Goal: Information Seeking & Learning: Learn about a topic

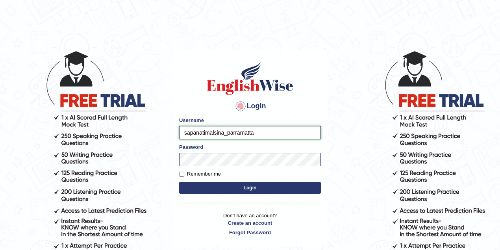
drag, startPoint x: 223, startPoint y: 133, endPoint x: 170, endPoint y: 133, distance: 52.8
click at [170, 133] on body "Login Please fix the following errors: Username sapanatimalsina_parramatta Pass…" at bounding box center [250, 150] width 500 height 250
type input "thelma_parramatta"
click at [246, 189] on button "Login" at bounding box center [250, 188] width 142 height 12
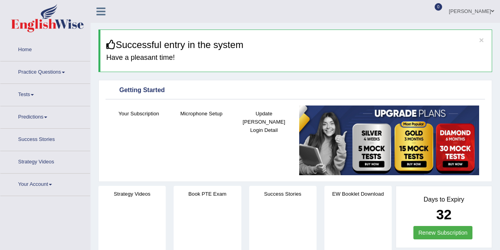
click at [40, 116] on link "Predictions" at bounding box center [45, 116] width 90 height 20
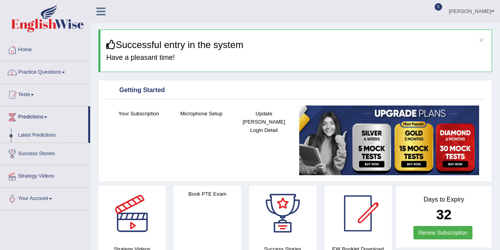
click at [40, 116] on link "Predictions" at bounding box center [44, 116] width 88 height 20
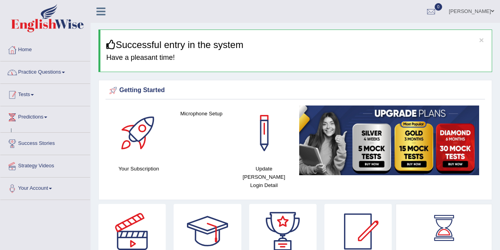
click at [54, 74] on link "Practice Questions" at bounding box center [45, 71] width 90 height 20
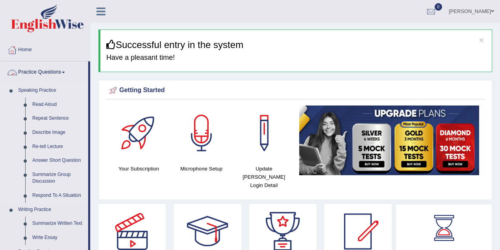
scroll to position [175, 0]
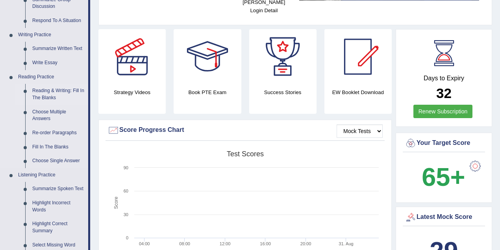
click at [56, 95] on link "Reading & Writing: Fill In The Blanks" at bounding box center [58, 94] width 59 height 21
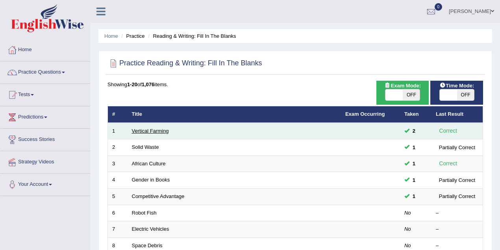
click at [157, 132] on link "Vertical Farming" at bounding box center [150, 131] width 37 height 6
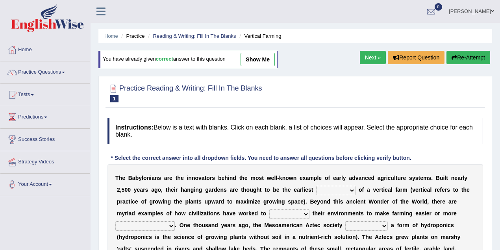
click at [263, 56] on link "show me" at bounding box center [258, 59] width 34 height 13
select select "prototype"
select select "manipulate"
select select "productive"
select select "pioneered"
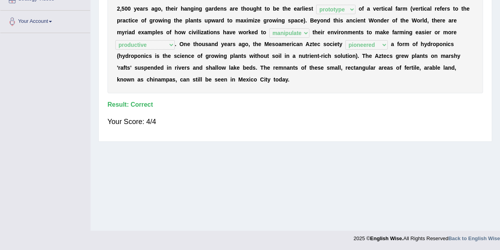
scroll to position [23, 0]
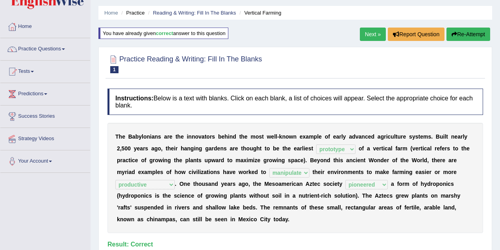
click at [373, 35] on link "Next »" at bounding box center [373, 34] width 26 height 13
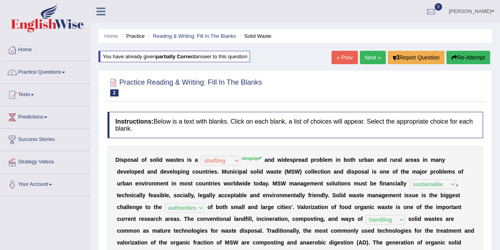
select select "shafting"
select select "sustainable"
select select "authorities"
select select "handling"
select select "composing"
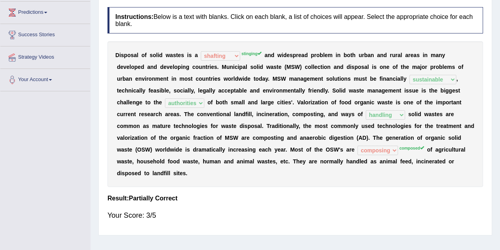
scroll to position [35, 0]
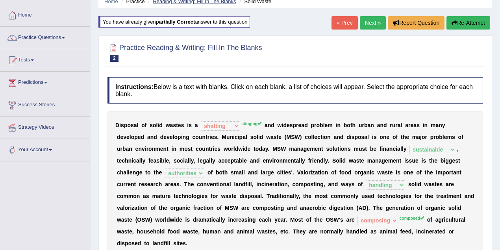
click at [214, 2] on link "Reading & Writing: Fill In The Blanks" at bounding box center [194, 1] width 83 height 6
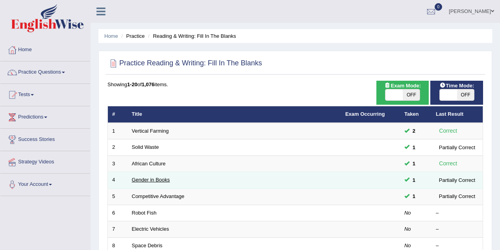
click at [162, 178] on link "Gender in Books" at bounding box center [151, 180] width 38 height 6
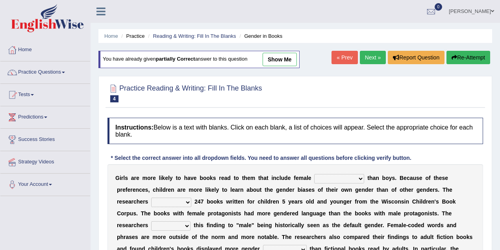
click at [277, 60] on link "show me" at bounding box center [280, 59] width 34 height 13
select select "protagonists"
select select "analyzed"
select select "distribute"
select select "prototypes"
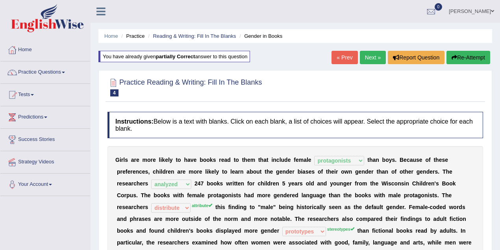
click at [369, 59] on link "Next »" at bounding box center [373, 57] width 26 height 13
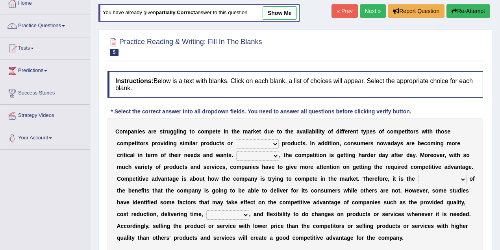
scroll to position [35, 0]
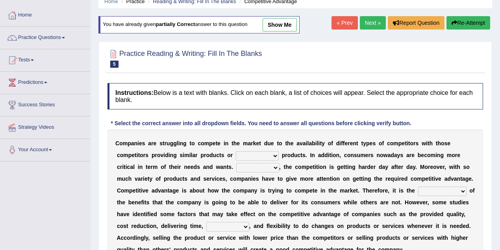
click at [280, 26] on link "show me" at bounding box center [280, 24] width 34 height 13
select select "substitution"
select select "However"
select select "determination"
select select "innovation"
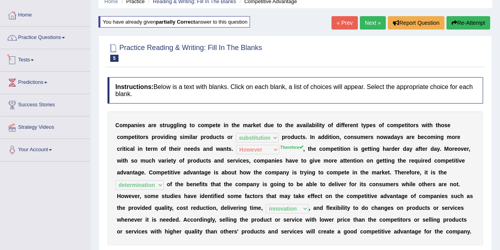
click at [48, 43] on link "Practice Questions" at bounding box center [45, 37] width 90 height 20
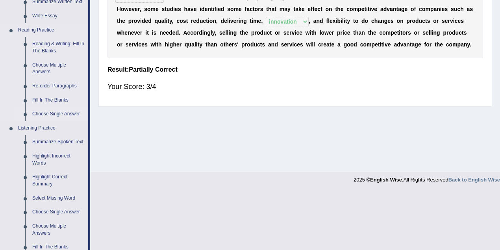
scroll to position [210, 0]
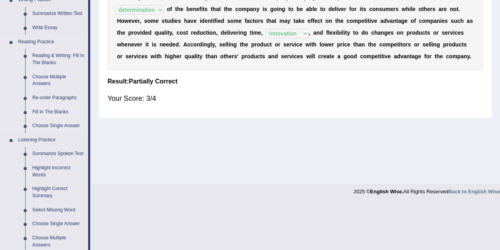
click at [49, 112] on link "Fill In The Blanks" at bounding box center [58, 112] width 59 height 14
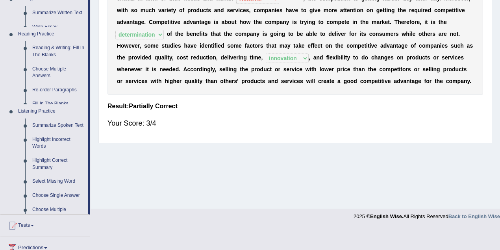
scroll to position [154, 0]
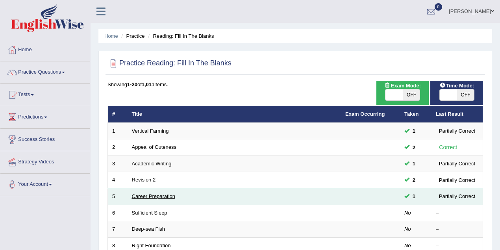
click at [157, 197] on link "Career Preparation" at bounding box center [154, 196] width 44 height 6
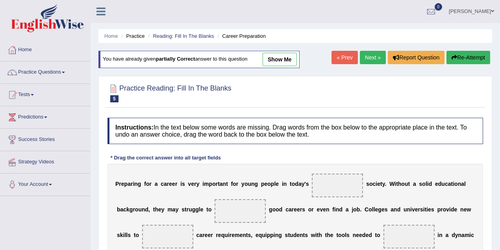
click at [277, 59] on link "show me" at bounding box center [280, 59] width 34 height 13
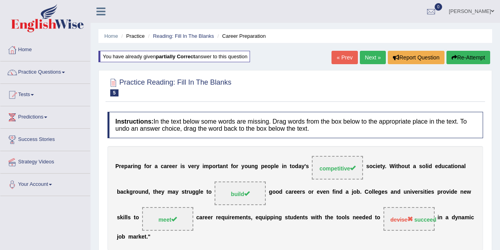
click at [349, 56] on link "« Prev" at bounding box center [345, 57] width 26 height 13
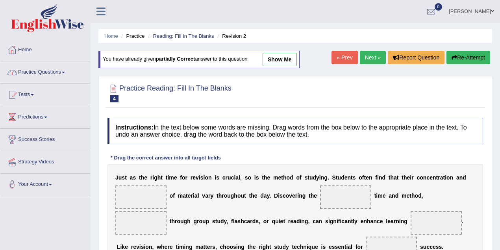
click at [61, 77] on link "Practice Questions" at bounding box center [45, 71] width 90 height 20
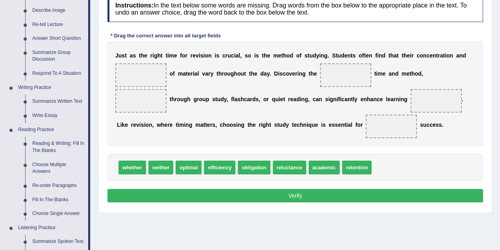
scroll to position [140, 0]
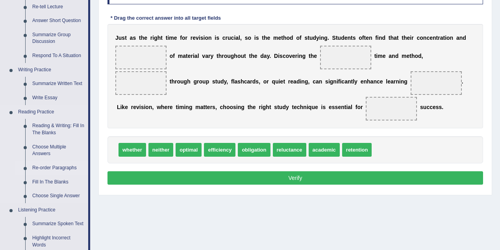
click at [56, 167] on link "Re-order Paragraphs" at bounding box center [58, 168] width 59 height 14
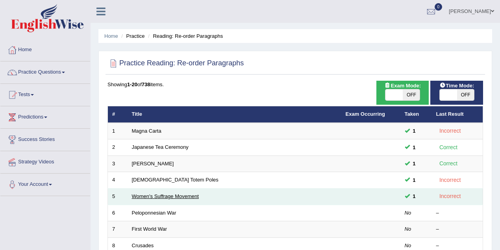
click at [189, 194] on link "Women's Suffrage Movement" at bounding box center [165, 196] width 67 height 6
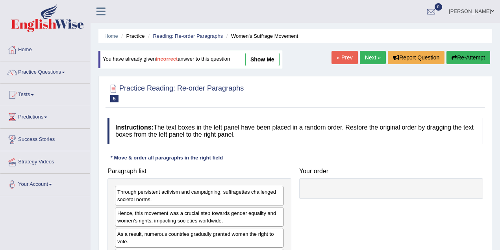
click at [254, 64] on link "show me" at bounding box center [262, 59] width 34 height 13
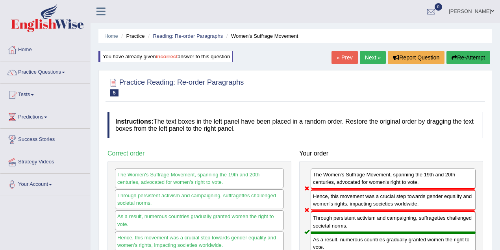
click at [353, 56] on link "« Prev" at bounding box center [345, 57] width 26 height 13
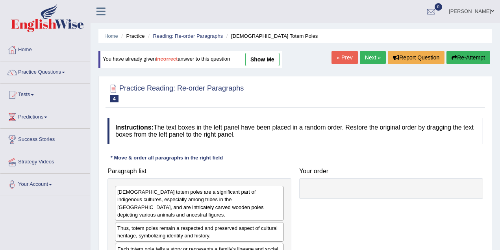
drag, startPoint x: 0, startPoint y: 0, endPoint x: 269, endPoint y: 61, distance: 275.6
click at [269, 61] on link "show me" at bounding box center [262, 59] width 34 height 13
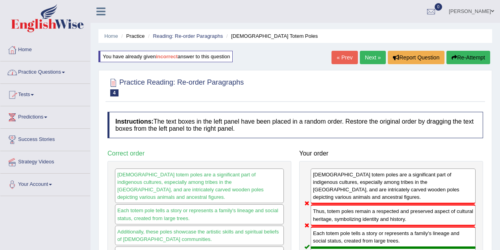
click at [56, 76] on link "Practice Questions" at bounding box center [45, 71] width 90 height 20
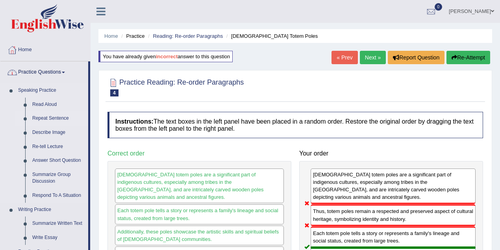
click at [56, 118] on link "Repeat Sentence" at bounding box center [58, 118] width 59 height 14
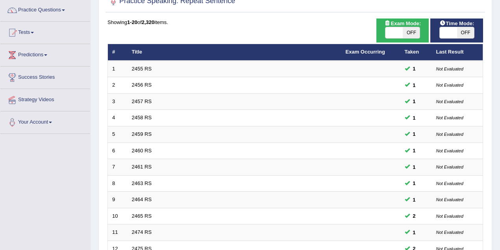
scroll to position [267, 0]
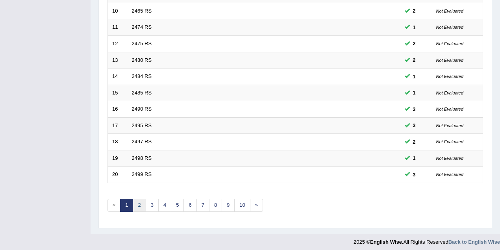
click at [140, 199] on link "2" at bounding box center [139, 205] width 13 height 13
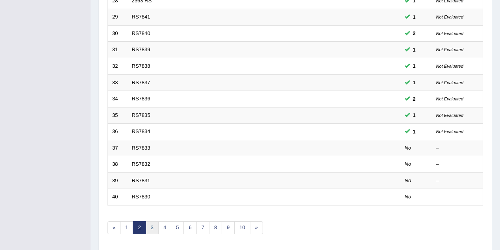
scroll to position [245, 0]
click at [148, 221] on link "3" at bounding box center [152, 227] width 13 height 13
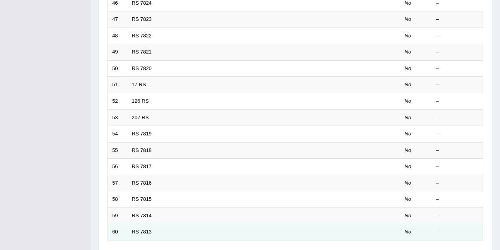
scroll to position [267, 0]
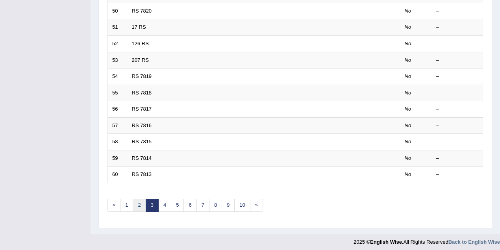
click at [138, 205] on link "2" at bounding box center [139, 205] width 13 height 13
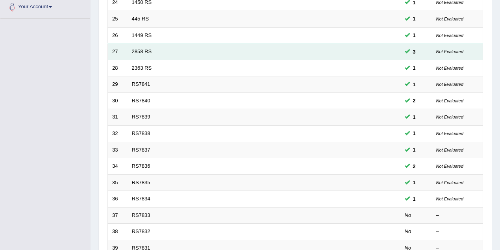
scroll to position [210, 0]
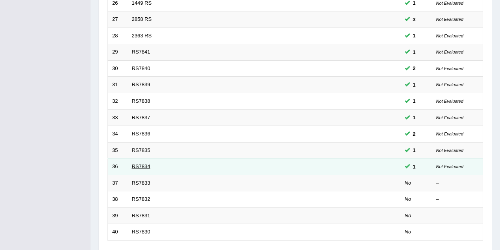
click at [139, 165] on link "RS7834" at bounding box center [141, 166] width 19 height 6
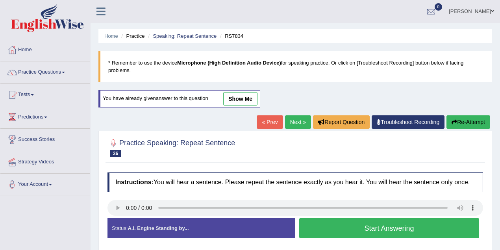
click at [236, 99] on link "show me" at bounding box center [240, 98] width 34 height 13
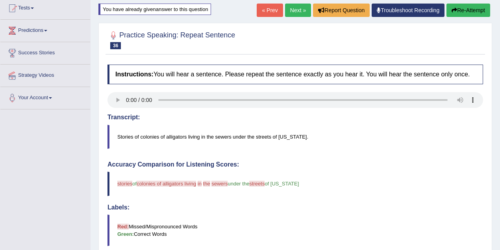
scroll to position [39, 0]
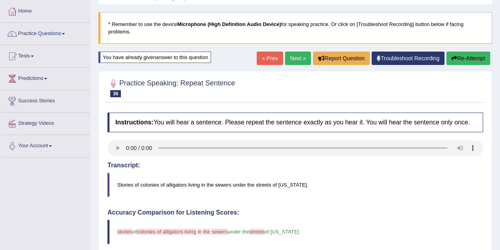
click at [270, 59] on link "« Prev" at bounding box center [270, 58] width 26 height 13
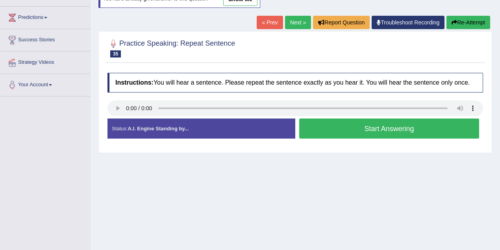
scroll to position [70, 0]
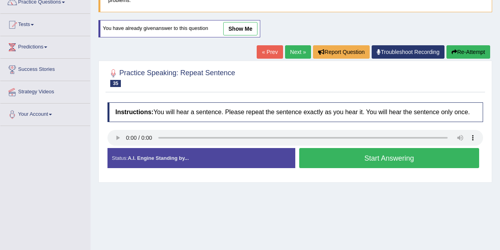
click at [244, 32] on link "show me" at bounding box center [240, 28] width 34 height 13
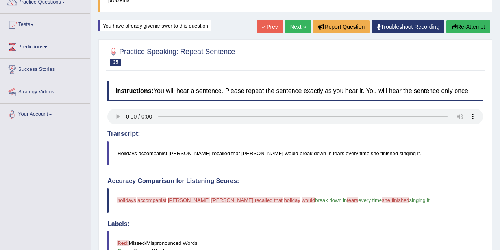
click at [271, 27] on link "« Prev" at bounding box center [270, 26] width 26 height 13
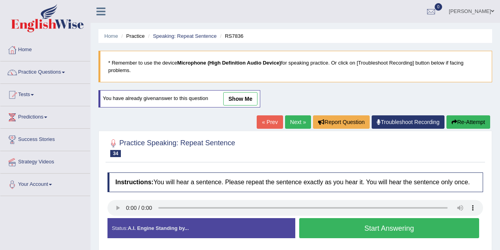
click at [243, 99] on link "show me" at bounding box center [240, 98] width 34 height 13
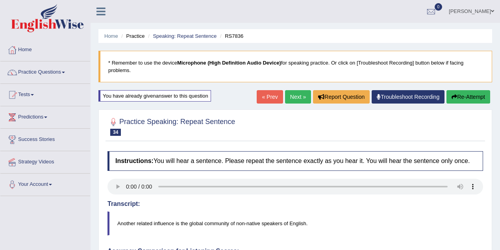
click at [270, 98] on link "« Prev" at bounding box center [270, 96] width 26 height 13
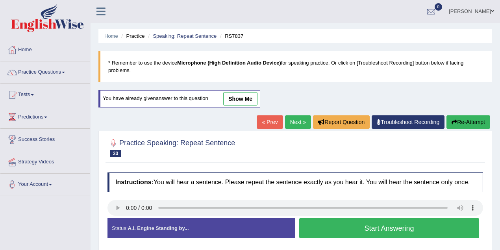
drag, startPoint x: 0, startPoint y: 0, endPoint x: 221, endPoint y: 98, distance: 241.6
click at [232, 95] on link "show me" at bounding box center [240, 98] width 34 height 13
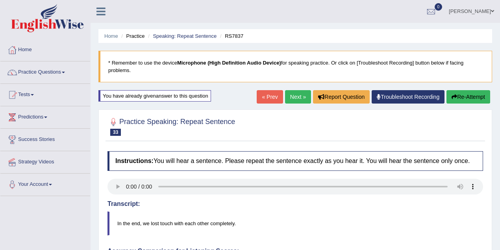
click at [262, 98] on link "« Prev" at bounding box center [270, 96] width 26 height 13
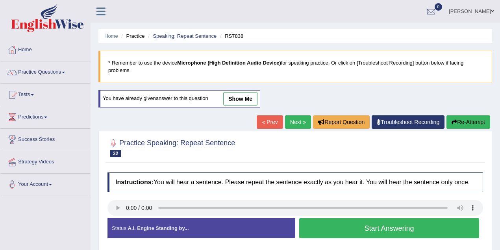
click at [234, 98] on link "show me" at bounding box center [240, 98] width 34 height 13
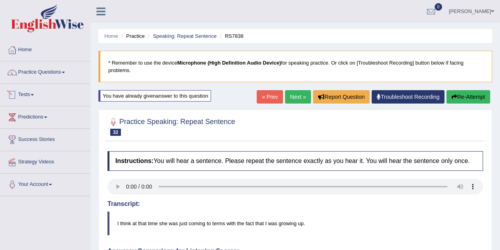
click at [47, 76] on link "Practice Questions" at bounding box center [45, 71] width 90 height 20
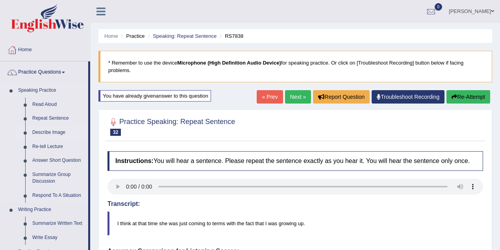
click at [58, 134] on link "Describe Image" at bounding box center [58, 133] width 59 height 14
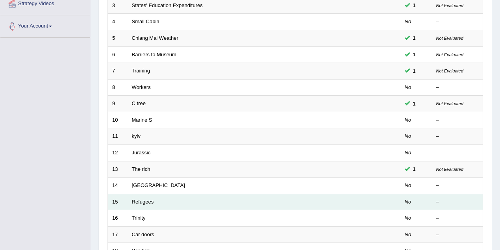
scroll to position [175, 0]
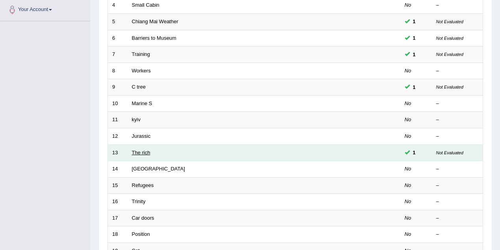
click at [143, 152] on link "The rich" at bounding box center [141, 153] width 19 height 6
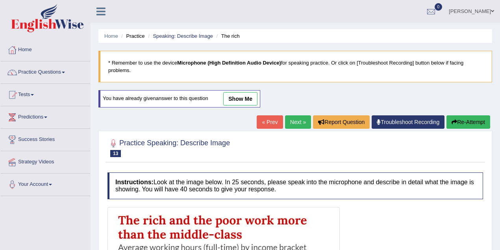
drag, startPoint x: 238, startPoint y: 98, endPoint x: 221, endPoint y: 88, distance: 20.3
click at [238, 98] on link "show me" at bounding box center [240, 98] width 34 height 13
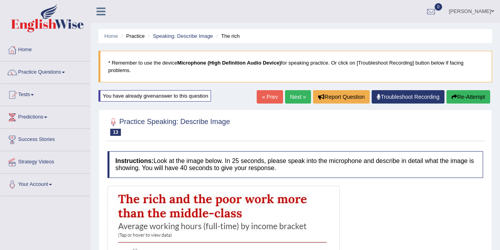
click at [293, 95] on link "Next »" at bounding box center [298, 96] width 26 height 13
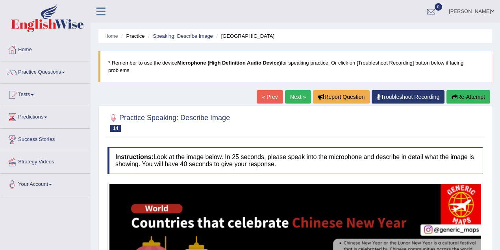
click at [183, 39] on li "Speaking: Describe Image" at bounding box center [179, 35] width 67 height 7
click at [183, 36] on link "Speaking: Describe Image" at bounding box center [183, 36] width 60 height 6
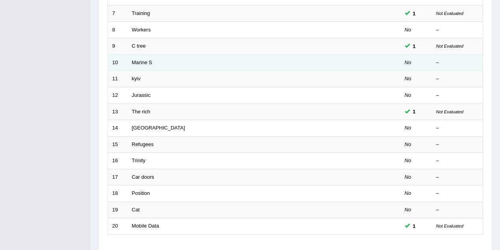
scroll to position [267, 0]
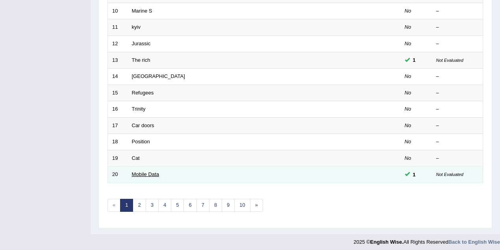
click at [144, 171] on link "Mobile Data" at bounding box center [145, 174] width 27 height 6
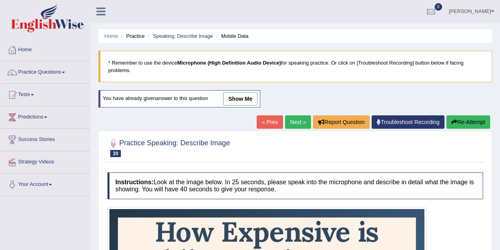
drag, startPoint x: 0, startPoint y: 0, endPoint x: 245, endPoint y: 109, distance: 268.0
click at [239, 98] on link "show me" at bounding box center [240, 98] width 34 height 13
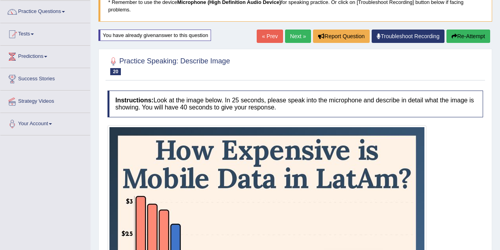
scroll to position [18, 0]
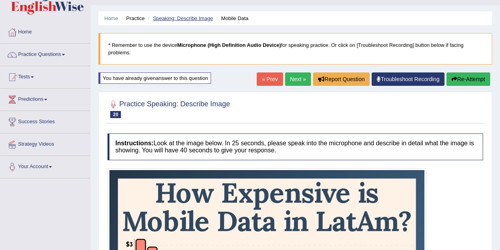
click at [178, 19] on link "Speaking: Describe Image" at bounding box center [183, 18] width 60 height 6
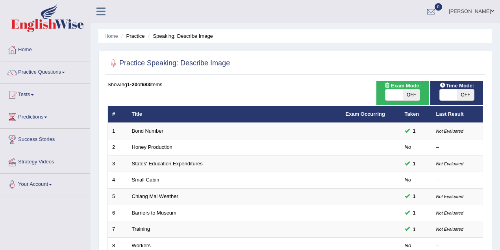
click at [458, 93] on span "OFF" at bounding box center [465, 94] width 17 height 11
checkbox input "true"
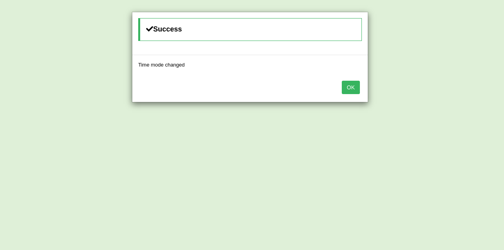
click at [347, 85] on button "OK" at bounding box center [351, 87] width 18 height 13
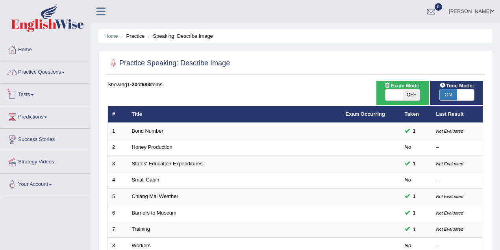
click at [44, 77] on link "Practice Questions" at bounding box center [45, 71] width 90 height 20
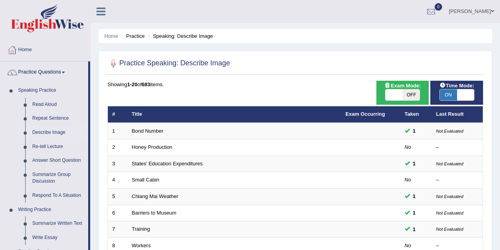
click at [54, 72] on link "Practice Questions" at bounding box center [44, 71] width 88 height 20
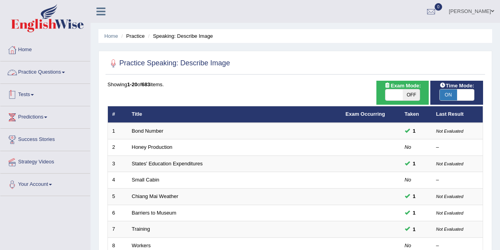
click at [38, 95] on link "Tests" at bounding box center [45, 94] width 90 height 20
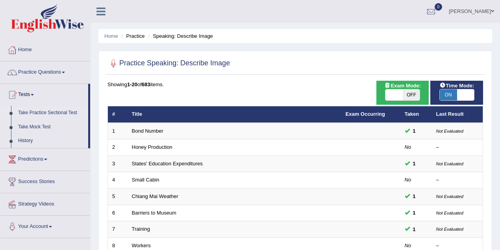
click at [46, 113] on link "Take Practice Sectional Test" at bounding box center [52, 113] width 74 height 14
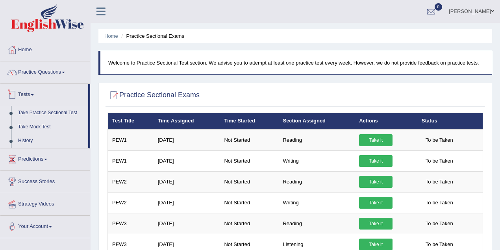
click at [54, 78] on link "Practice Questions" at bounding box center [45, 71] width 90 height 20
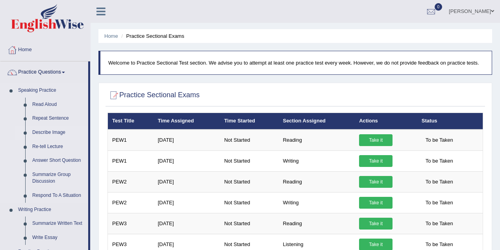
click at [52, 130] on link "Describe Image" at bounding box center [58, 133] width 59 height 14
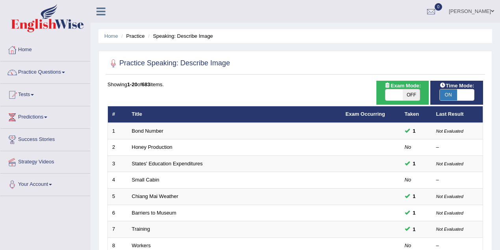
click at [447, 95] on span "ON" at bounding box center [448, 94] width 17 height 11
checkbox input "false"
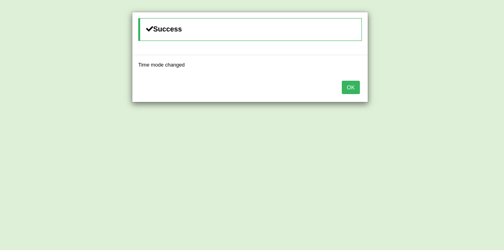
click at [351, 88] on button "OK" at bounding box center [351, 87] width 18 height 13
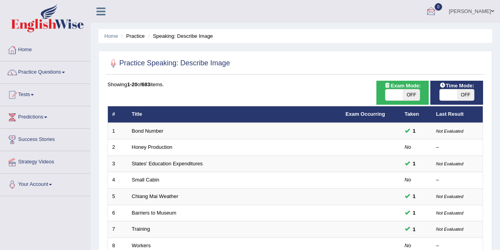
click at [485, 8] on link "Thelma Palacio" at bounding box center [471, 10] width 57 height 20
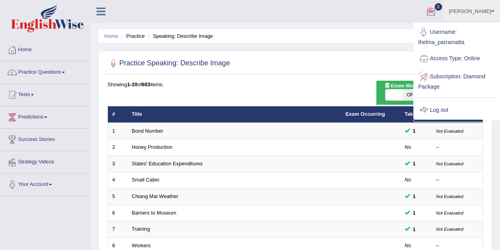
click at [441, 107] on link "Log out" at bounding box center [456, 110] width 85 height 18
